Goal: Navigation & Orientation: Find specific page/section

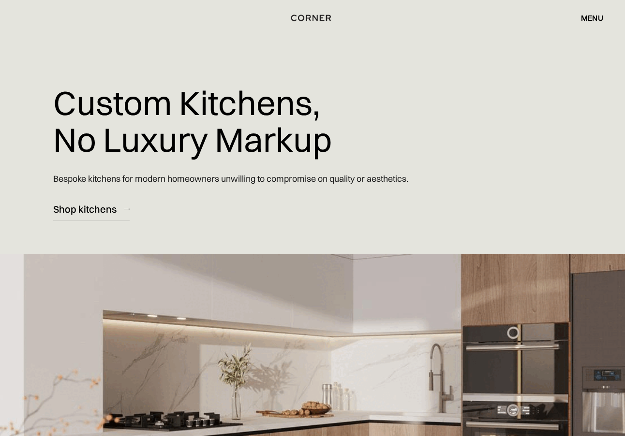
click at [596, 20] on div "menu" at bounding box center [592, 18] width 22 height 8
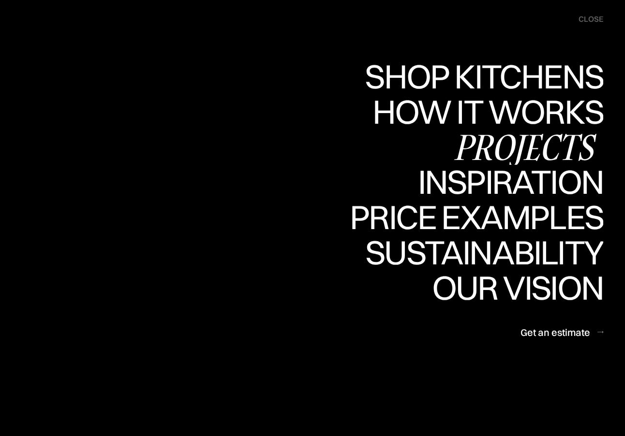
click at [503, 147] on div "Projects" at bounding box center [524, 147] width 157 height 34
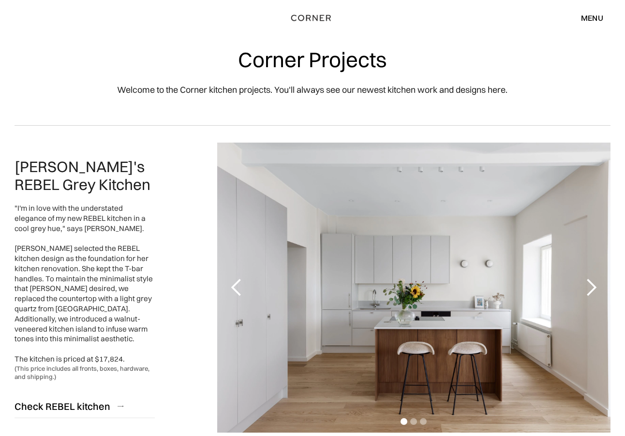
click at [592, 288] on div "next slide" at bounding box center [590, 287] width 19 height 19
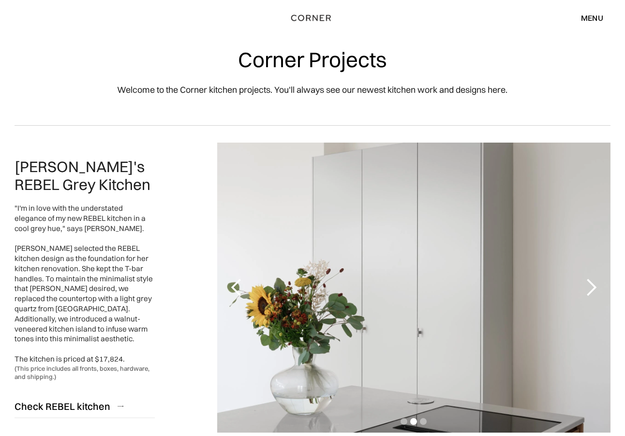
click at [592, 288] on div "next slide" at bounding box center [590, 287] width 19 height 19
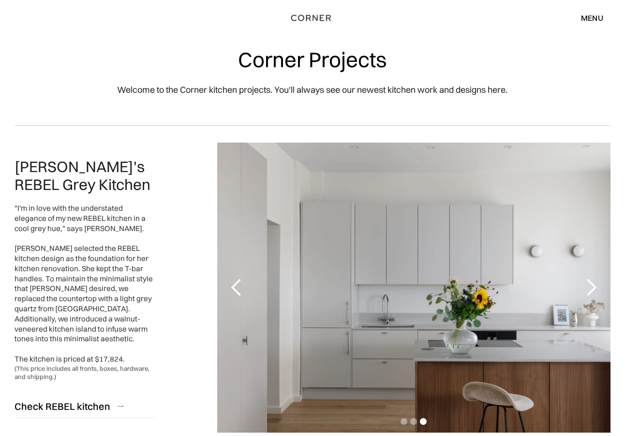
click at [592, 289] on div "next slide" at bounding box center [590, 287] width 19 height 19
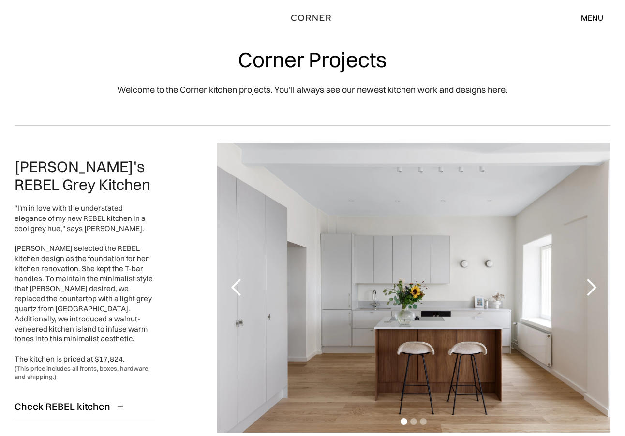
click at [619, 234] on div "Slide 1 of 3. [PERSON_NAME]'s REBEL Grey Kitchen "I'm in love with the understa…" at bounding box center [312, 287] width 625 height 324
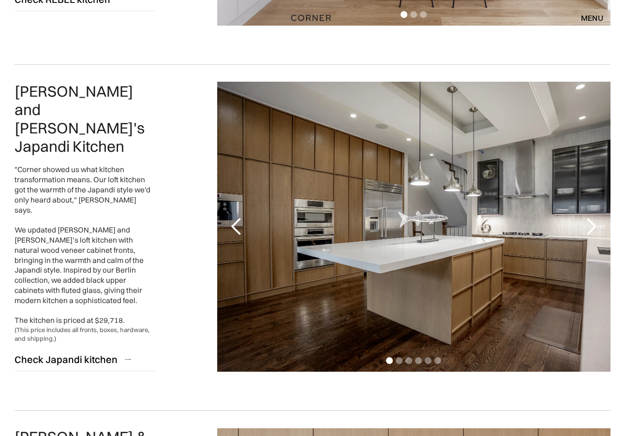
scroll to position [425, 0]
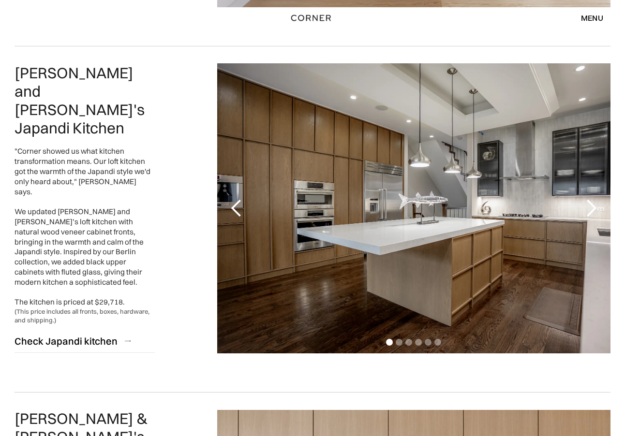
click at [593, 208] on div "next slide" at bounding box center [590, 208] width 19 height 19
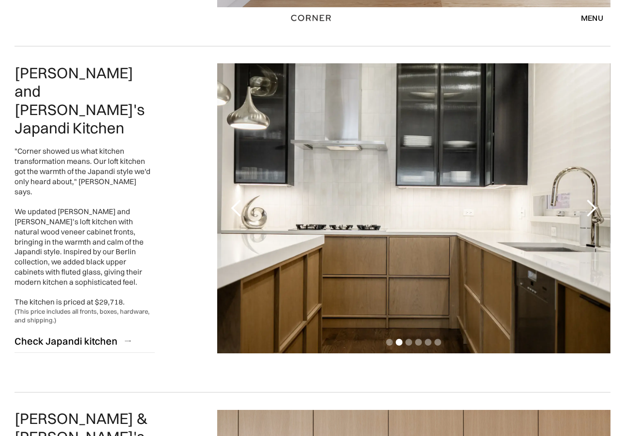
click at [593, 208] on div "next slide" at bounding box center [590, 208] width 19 height 19
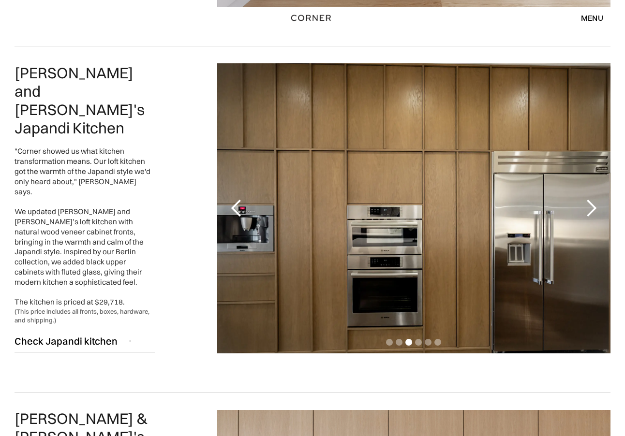
click at [593, 208] on div "next slide" at bounding box center [590, 208] width 19 height 19
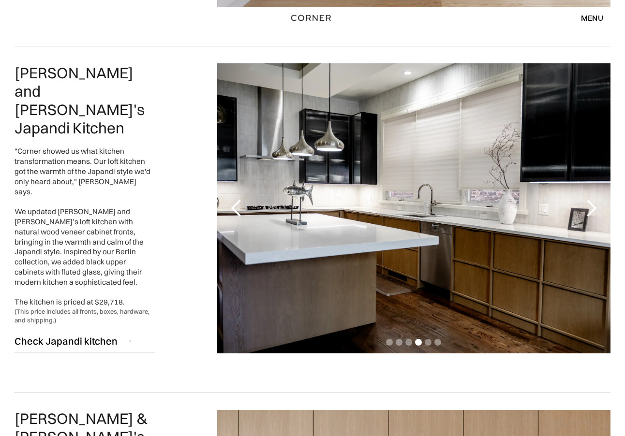
click at [593, 208] on div "next slide" at bounding box center [590, 208] width 19 height 19
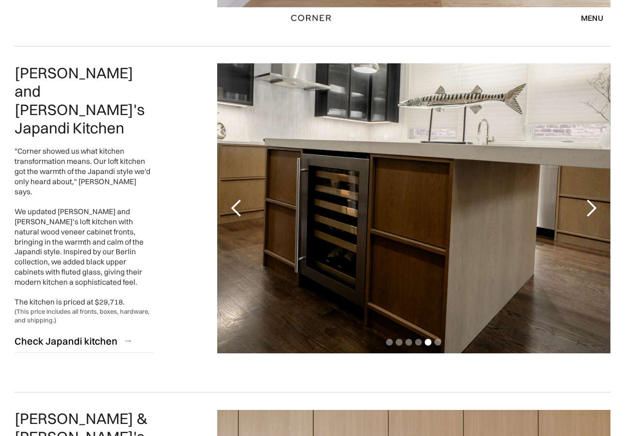
click at [593, 208] on div "next slide" at bounding box center [590, 208] width 19 height 19
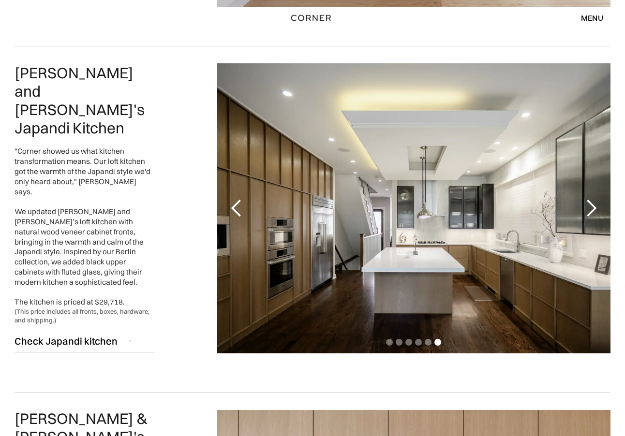
click at [595, 212] on div "next slide" at bounding box center [590, 208] width 19 height 19
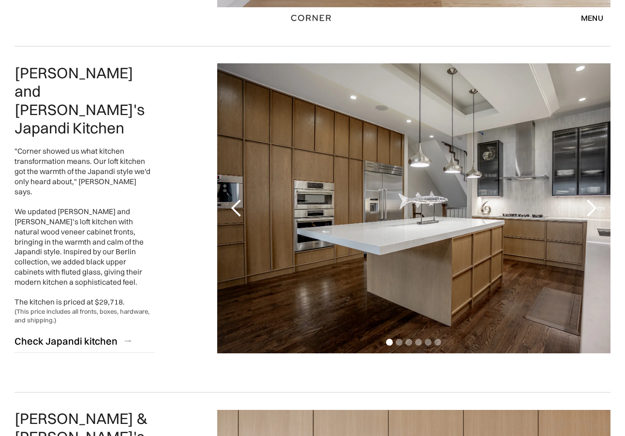
click at [595, 212] on div "next slide" at bounding box center [590, 208] width 19 height 19
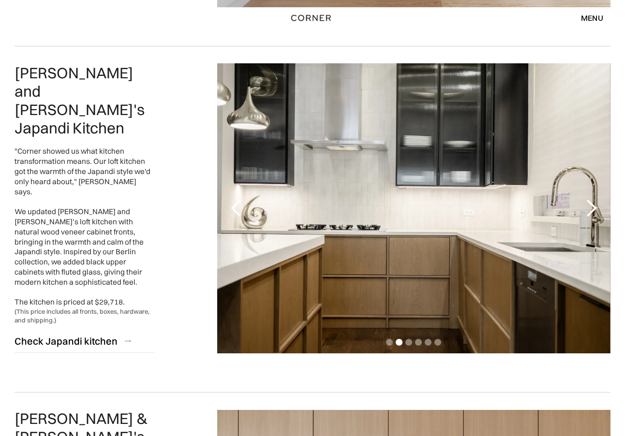
click at [595, 212] on div "next slide" at bounding box center [590, 208] width 19 height 19
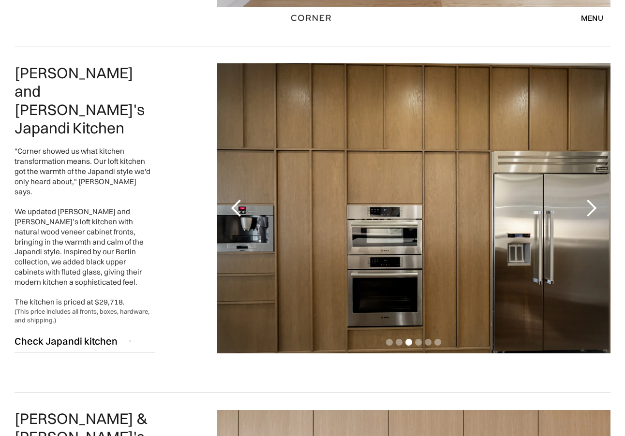
click at [595, 212] on div "next slide" at bounding box center [590, 208] width 19 height 19
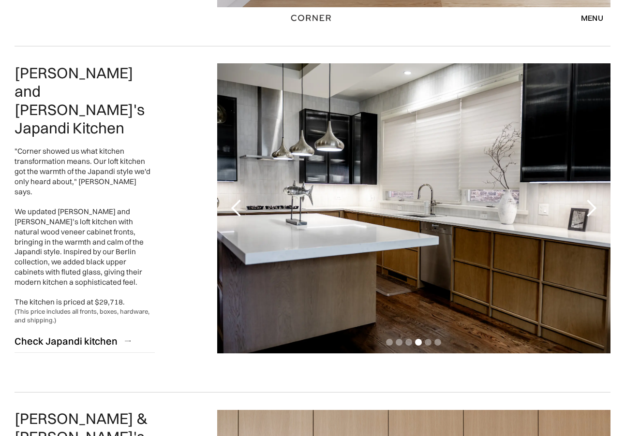
click at [595, 212] on div "next slide" at bounding box center [590, 208] width 19 height 19
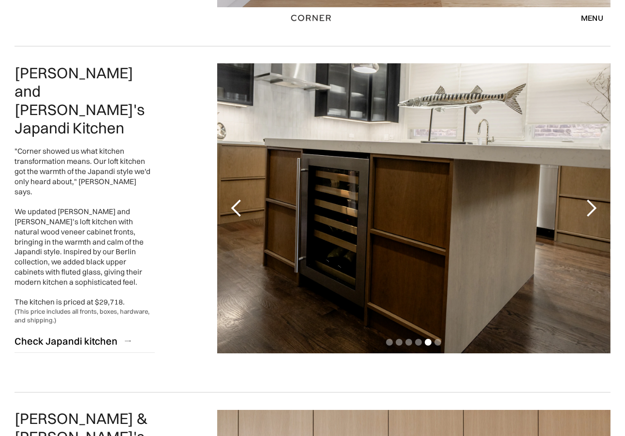
click at [595, 212] on div "next slide" at bounding box center [590, 208] width 19 height 19
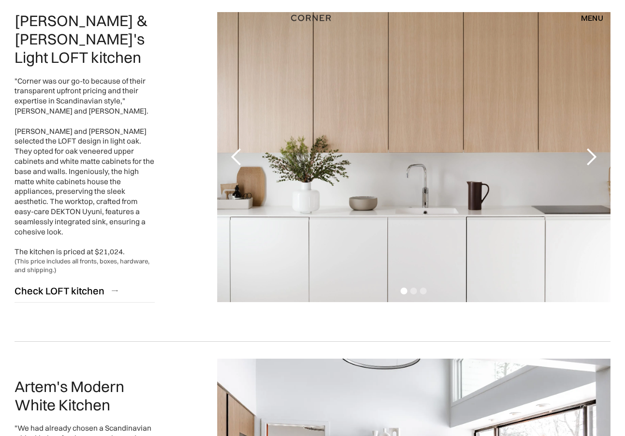
scroll to position [832, 0]
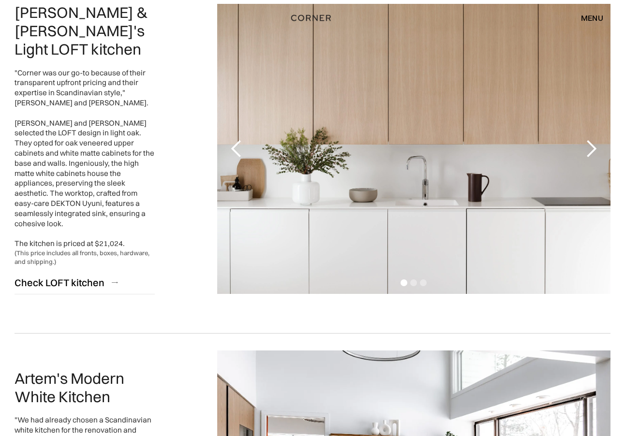
click at [593, 151] on div "next slide" at bounding box center [590, 148] width 19 height 19
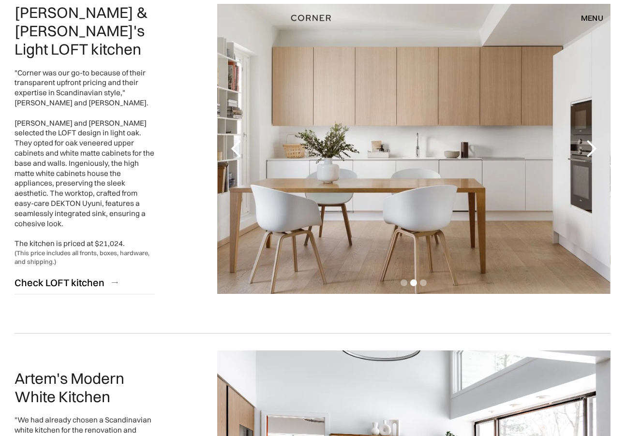
click at [593, 152] on div "next slide" at bounding box center [590, 148] width 19 height 19
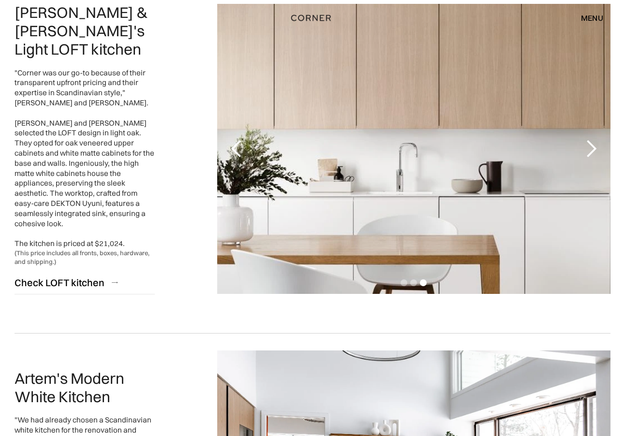
click at [593, 152] on div "next slide" at bounding box center [590, 148] width 19 height 19
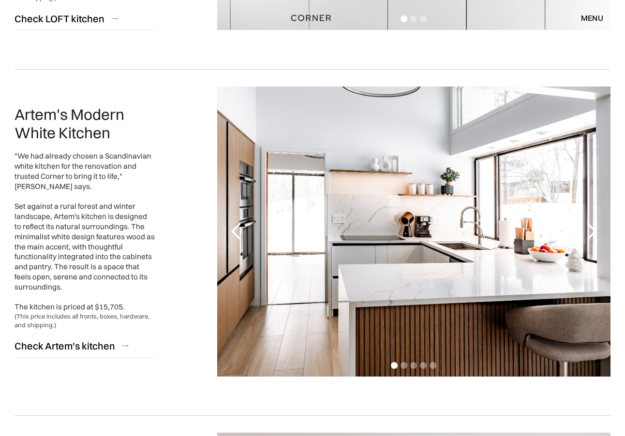
scroll to position [1102, 0]
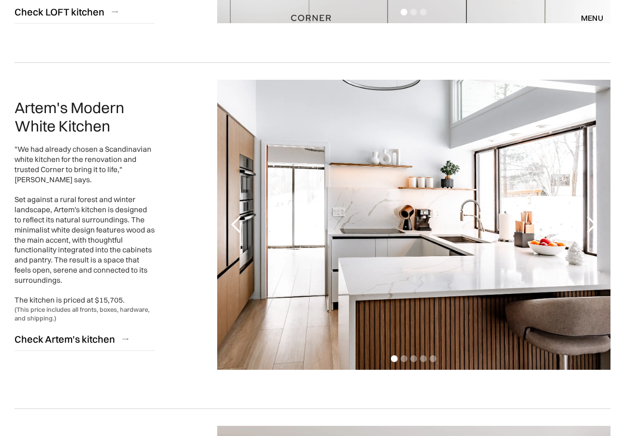
click at [588, 232] on div "next slide" at bounding box center [590, 224] width 19 height 19
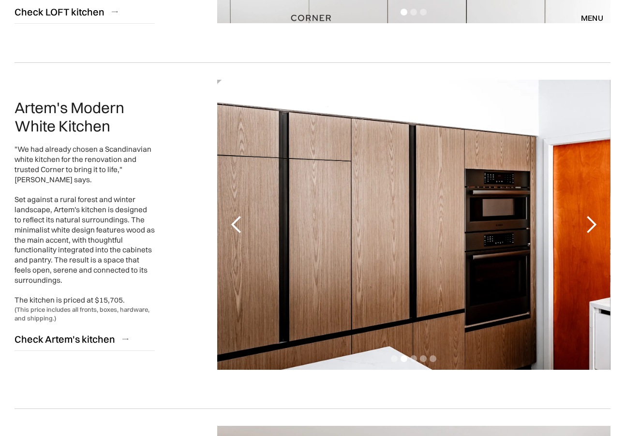
click at [588, 232] on div "next slide" at bounding box center [590, 224] width 19 height 19
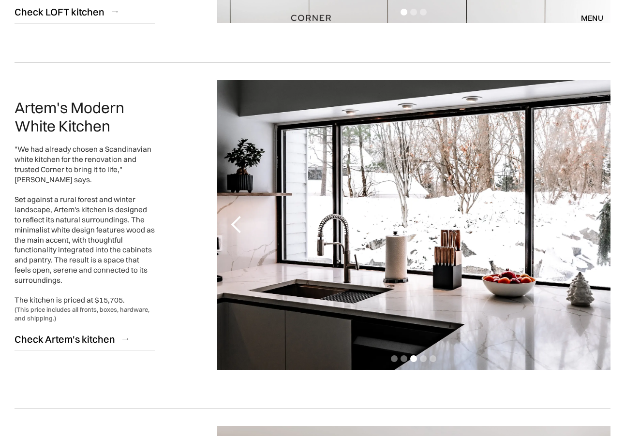
click at [588, 232] on div "next slide" at bounding box center [590, 224] width 19 height 19
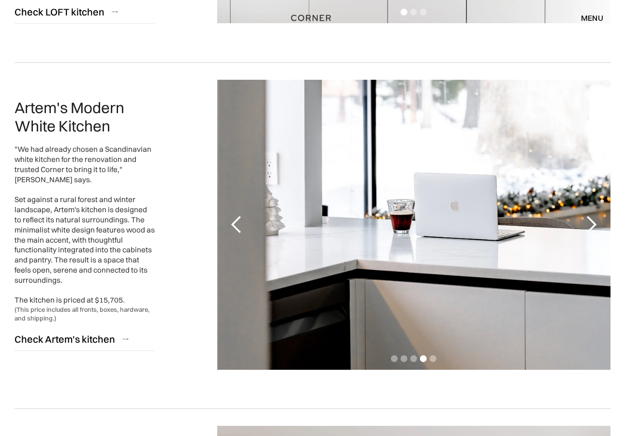
click at [588, 232] on div "next slide" at bounding box center [590, 224] width 19 height 19
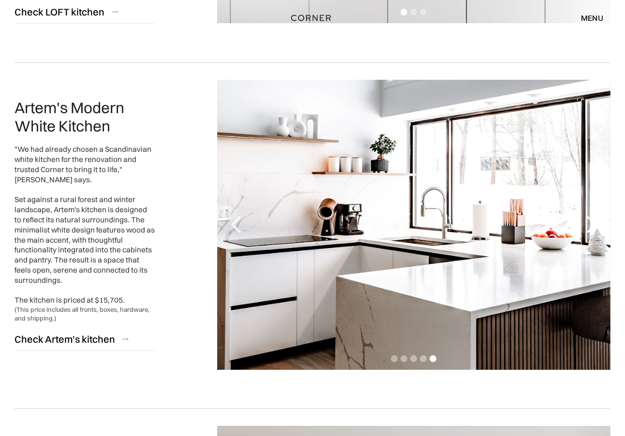
click at [588, 232] on div "next slide" at bounding box center [590, 224] width 19 height 19
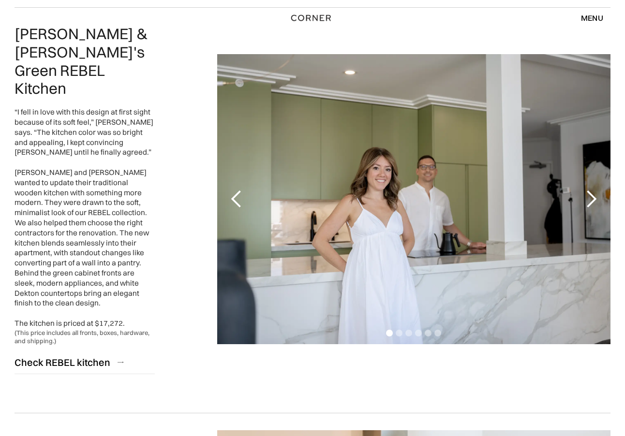
scroll to position [1857, 0]
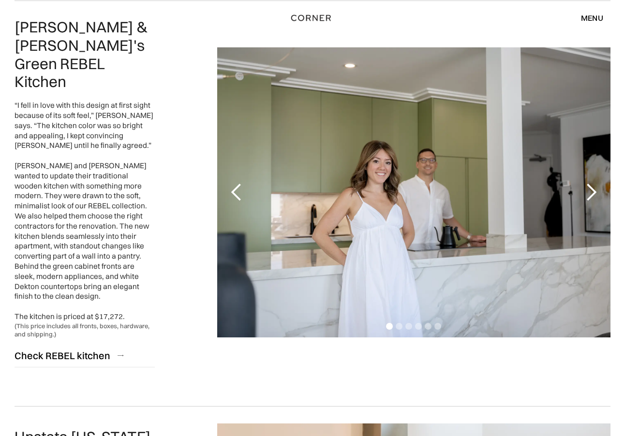
click at [592, 183] on div "next slide" at bounding box center [590, 192] width 19 height 19
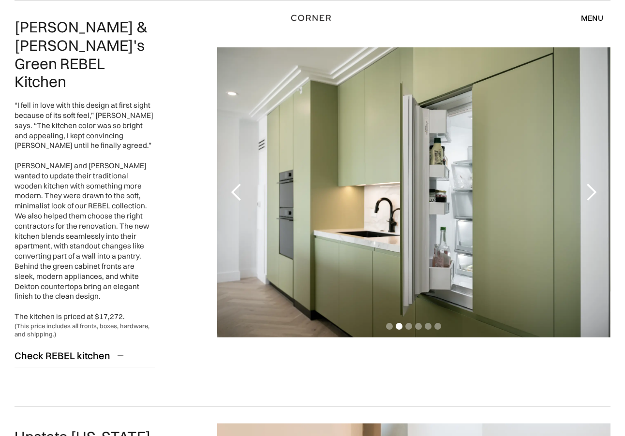
click at [592, 183] on div "next slide" at bounding box center [590, 192] width 19 height 19
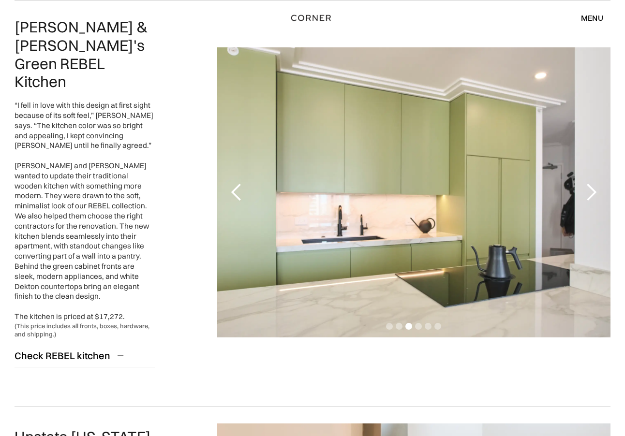
click at [592, 183] on div "next slide" at bounding box center [590, 192] width 19 height 19
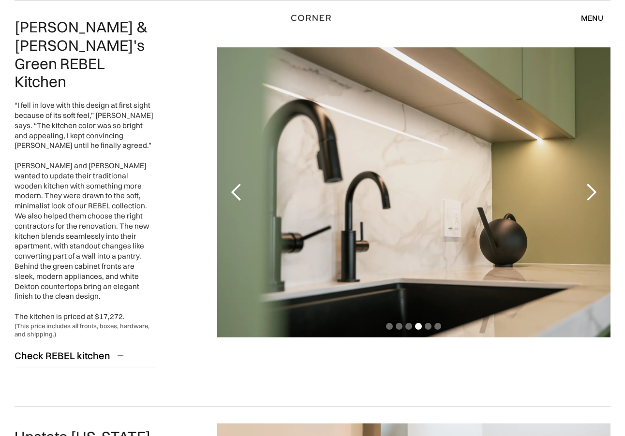
click at [592, 183] on div "next slide" at bounding box center [590, 192] width 19 height 19
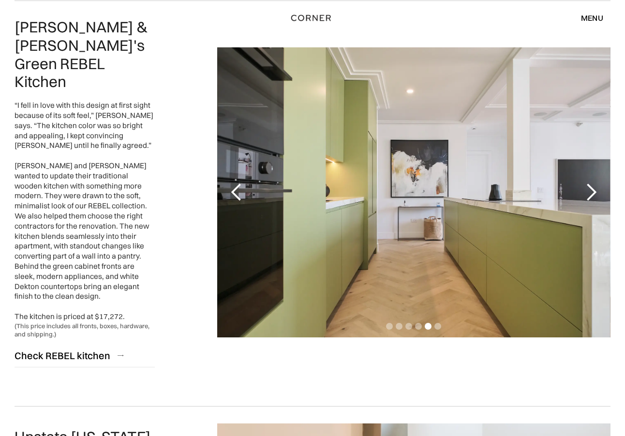
click at [592, 183] on div "next slide" at bounding box center [590, 192] width 19 height 19
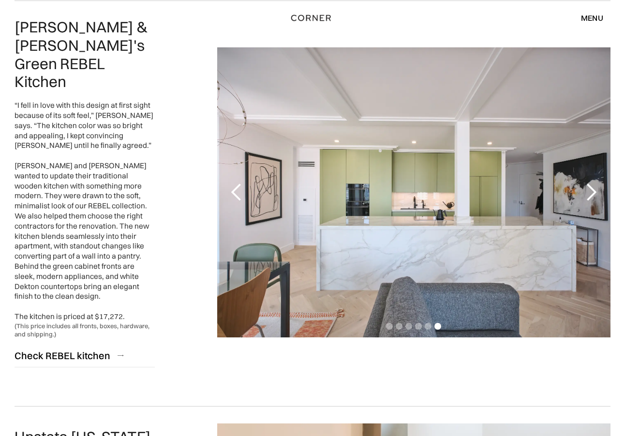
click at [592, 183] on div "next slide" at bounding box center [590, 192] width 19 height 19
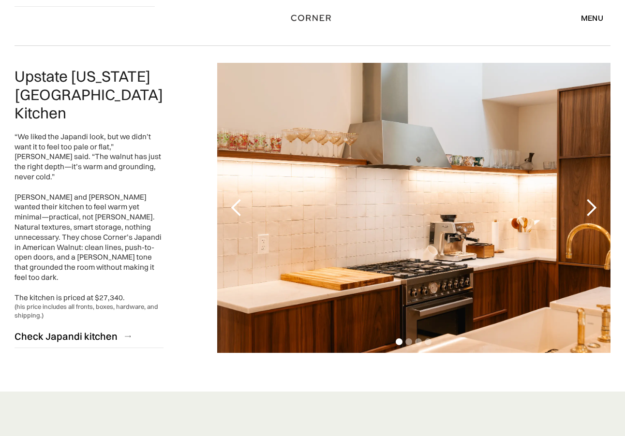
scroll to position [2224, 0]
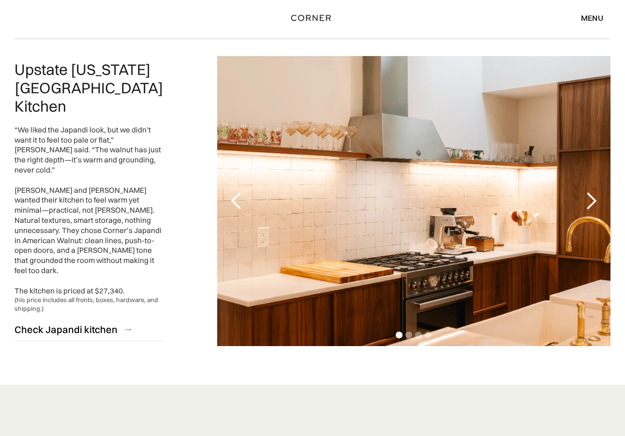
click at [594, 191] on div "next slide" at bounding box center [590, 200] width 19 height 19
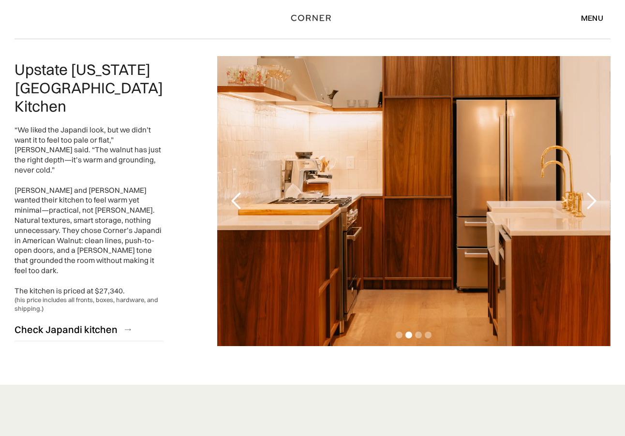
click at [594, 191] on div "next slide" at bounding box center [590, 200] width 19 height 19
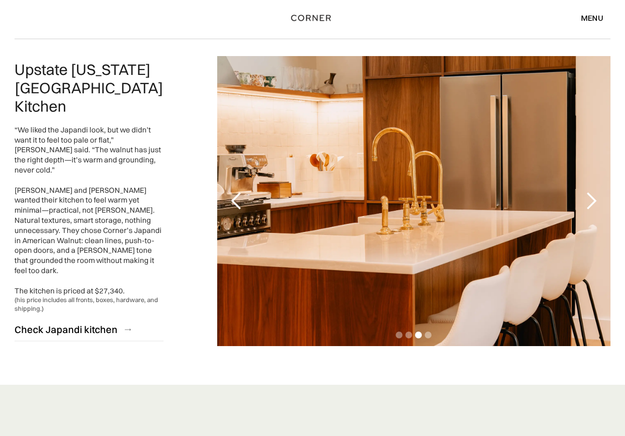
click at [594, 191] on div "next slide" at bounding box center [590, 200] width 19 height 19
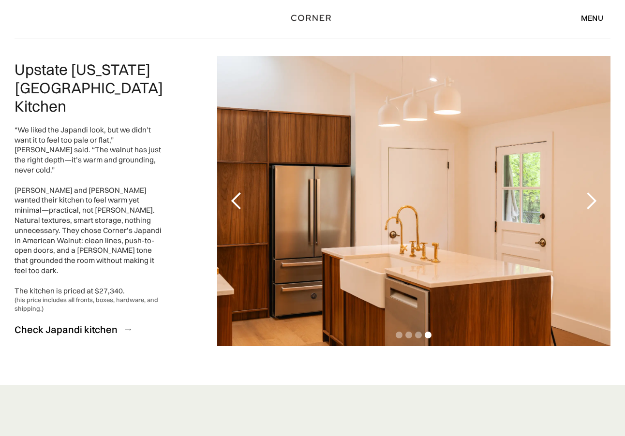
click at [594, 191] on div "next slide" at bounding box center [590, 200] width 19 height 19
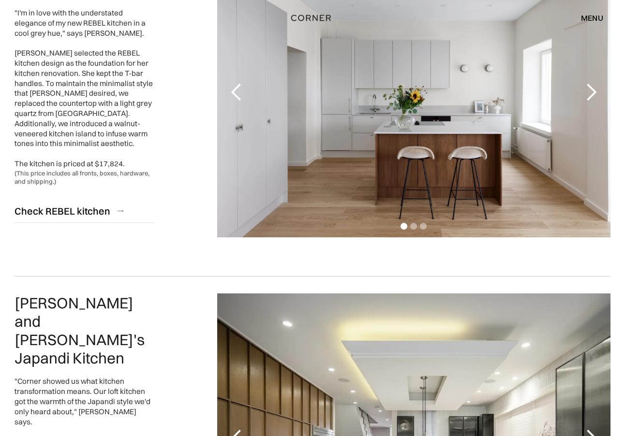
scroll to position [0, 0]
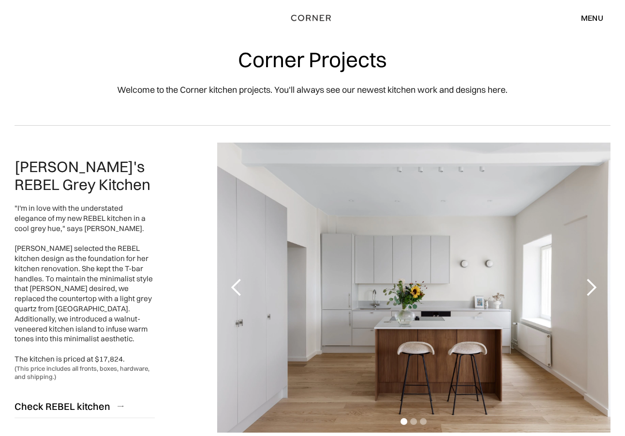
click at [587, 17] on div "menu" at bounding box center [592, 18] width 22 height 8
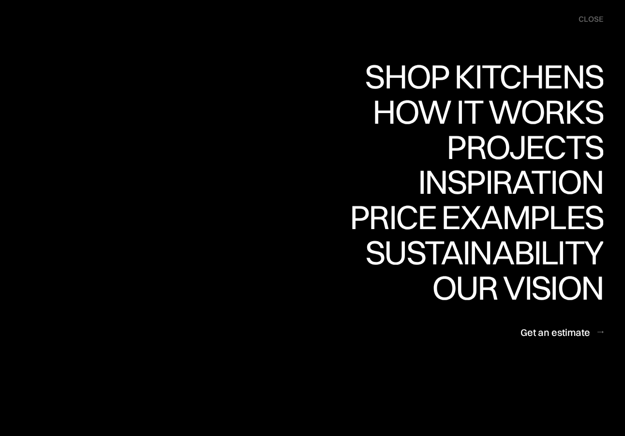
click at [600, 18] on div "close" at bounding box center [590, 19] width 25 height 11
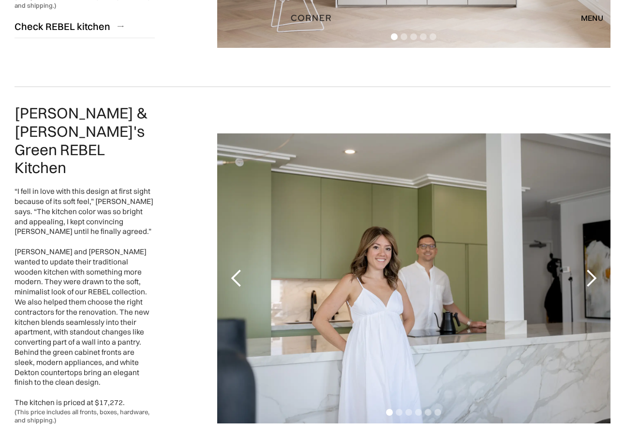
scroll to position [1754, 0]
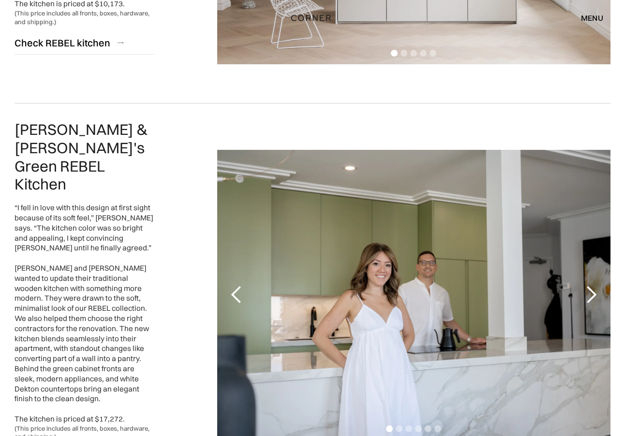
click at [586, 287] on div "next slide" at bounding box center [590, 294] width 19 height 19
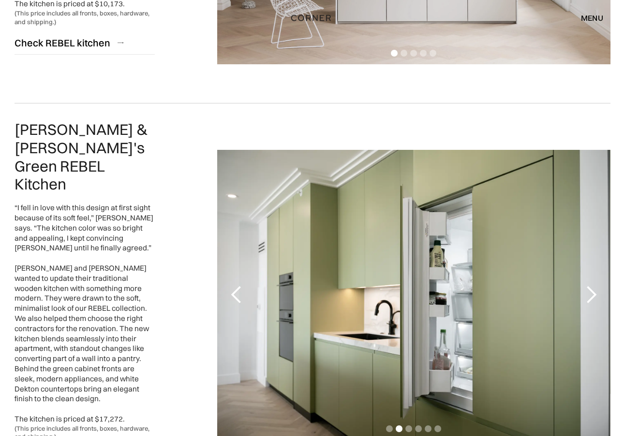
click at [586, 287] on div "next slide" at bounding box center [590, 294] width 19 height 19
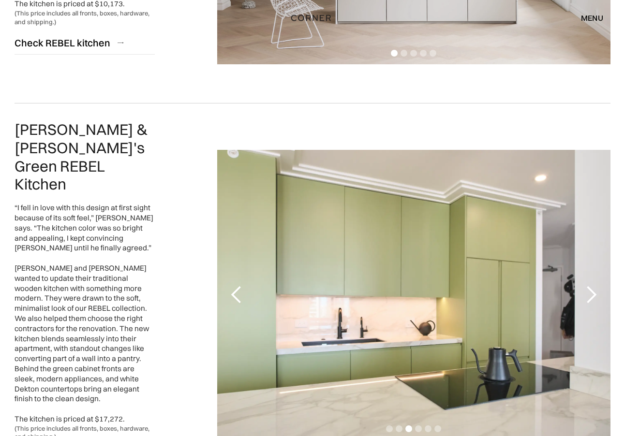
click at [586, 287] on div "next slide" at bounding box center [590, 294] width 19 height 19
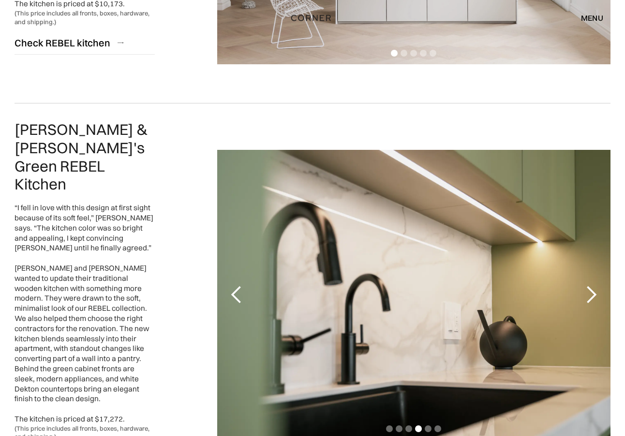
click at [586, 287] on div "next slide" at bounding box center [590, 294] width 19 height 19
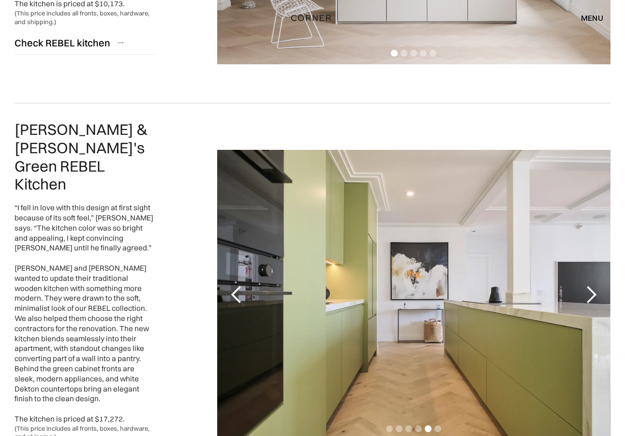
click at [587, 288] on div "next slide" at bounding box center [590, 294] width 19 height 19
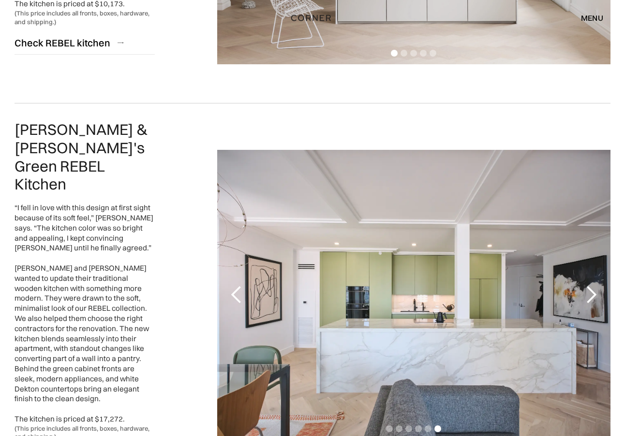
click at [587, 288] on div "next slide" at bounding box center [590, 294] width 19 height 19
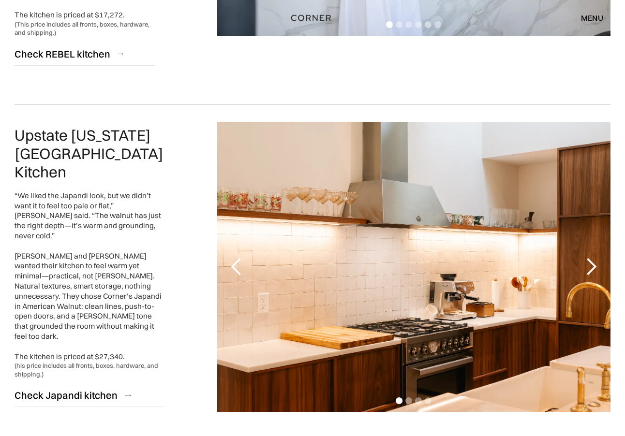
scroll to position [2152, 0]
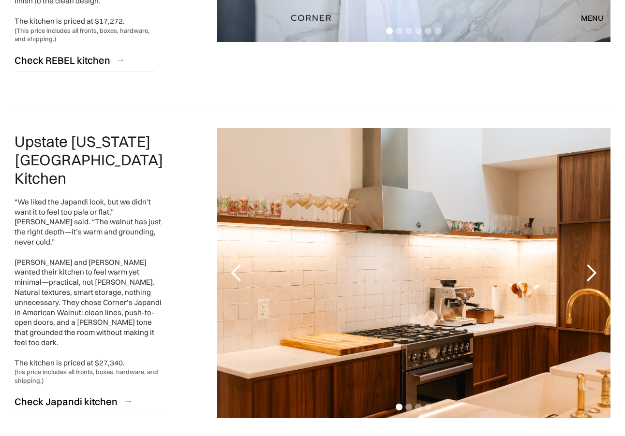
click at [590, 264] on div "next slide" at bounding box center [590, 273] width 19 height 19
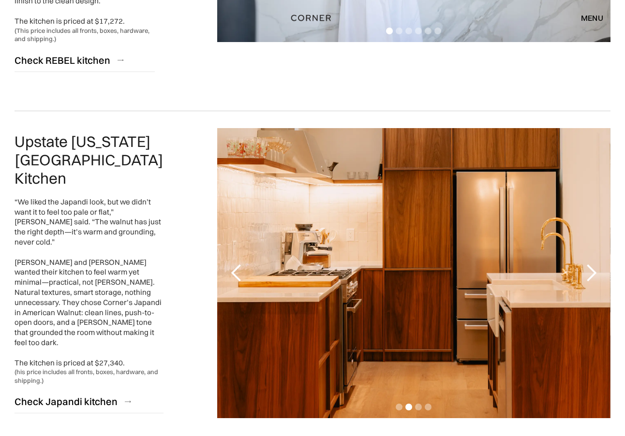
click at [590, 264] on div "next slide" at bounding box center [590, 273] width 19 height 19
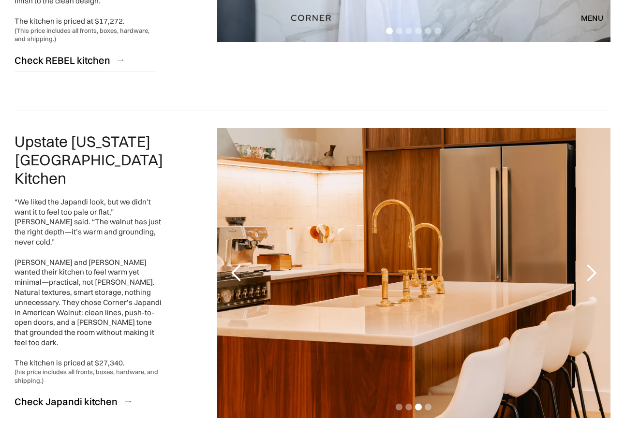
click at [590, 264] on div "next slide" at bounding box center [590, 273] width 19 height 19
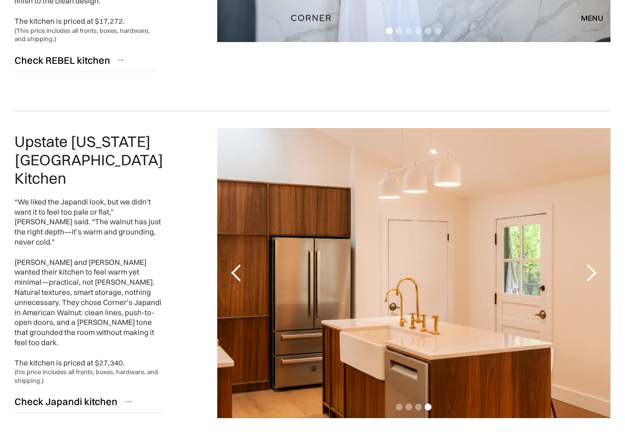
click at [589, 264] on div "next slide" at bounding box center [590, 273] width 19 height 19
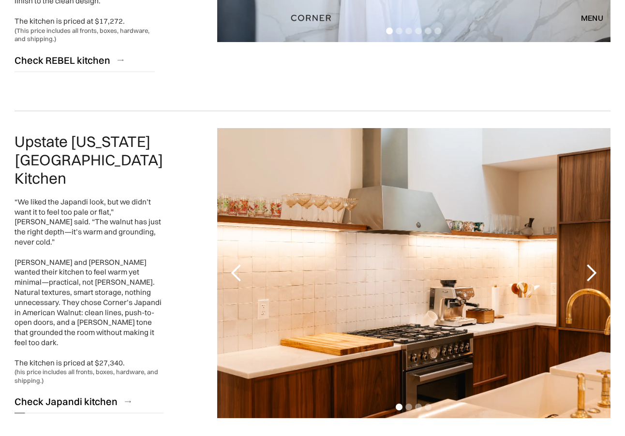
click at [72, 395] on div "Check Japandi kitchen" at bounding box center [66, 401] width 103 height 13
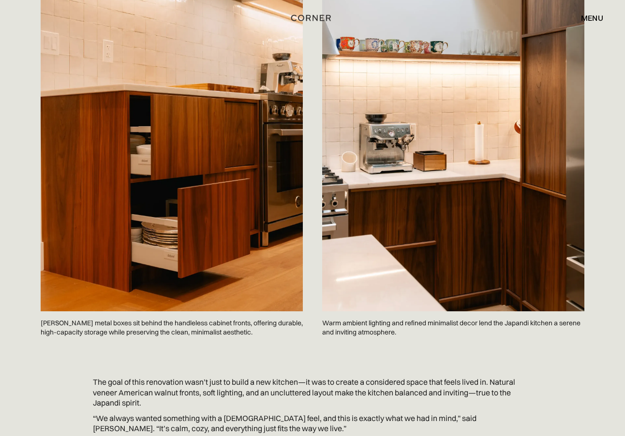
scroll to position [2340, 0]
